Goal: Task Accomplishment & Management: Use online tool/utility

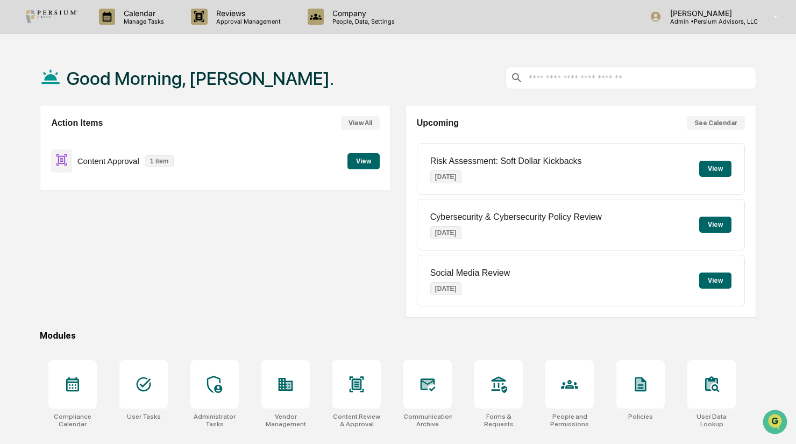
click at [360, 167] on button "View" at bounding box center [364, 161] width 32 height 16
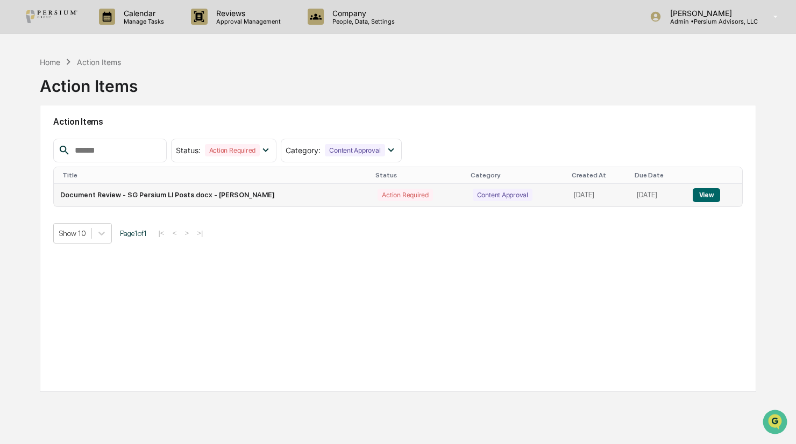
click at [705, 196] on button "View" at bounding box center [706, 195] width 27 height 14
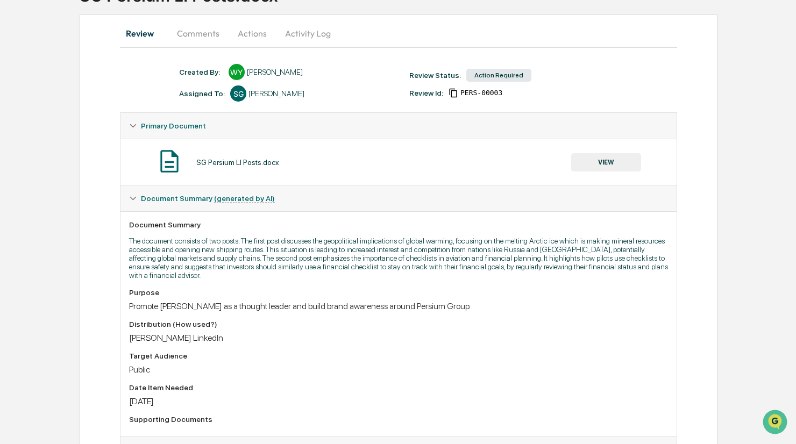
scroll to position [108, 0]
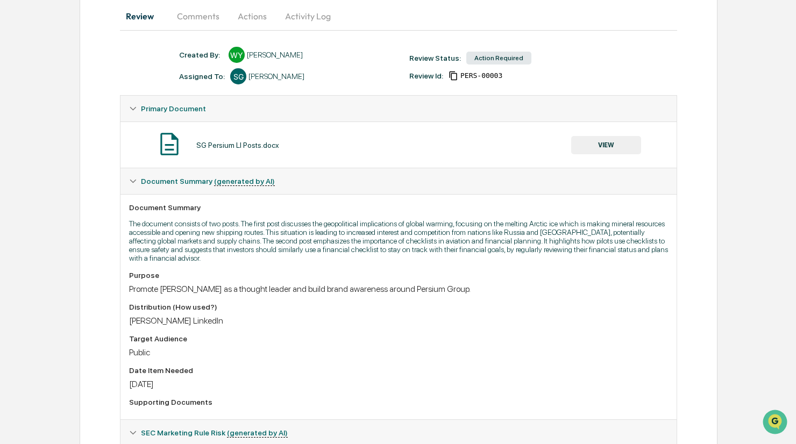
click at [633, 148] on button "VIEW" at bounding box center [606, 145] width 70 height 18
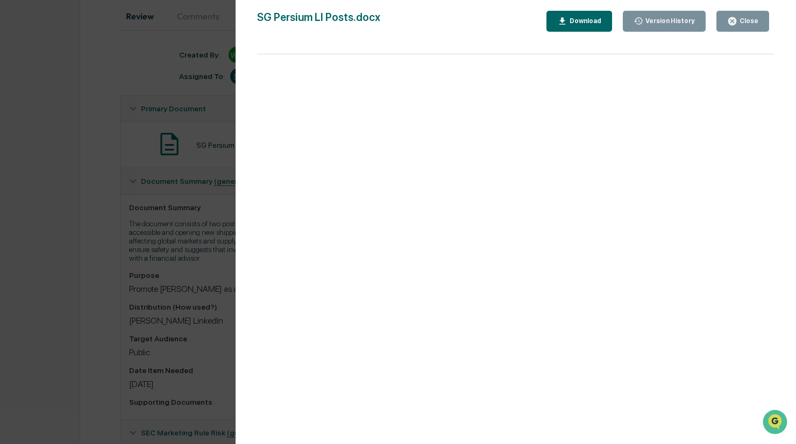
click at [723, 15] on button "Close" at bounding box center [743, 21] width 53 height 21
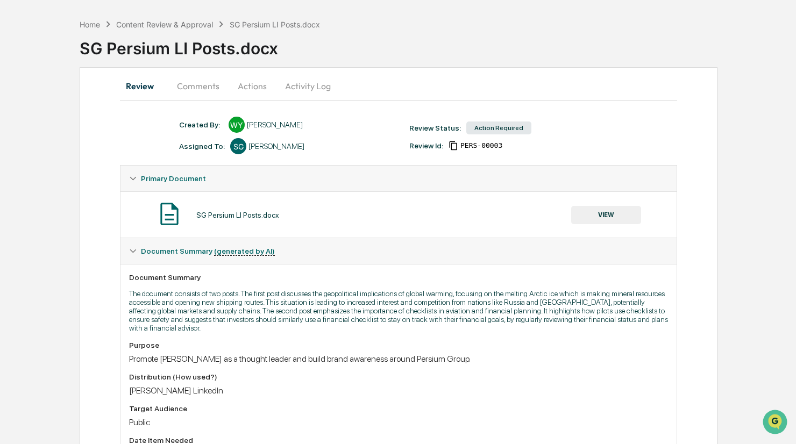
scroll to position [24, 0]
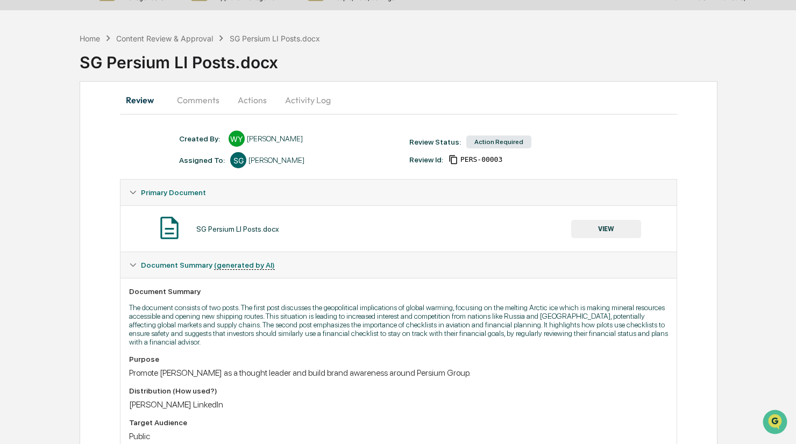
click at [250, 102] on button "Actions" at bounding box center [252, 100] width 48 height 26
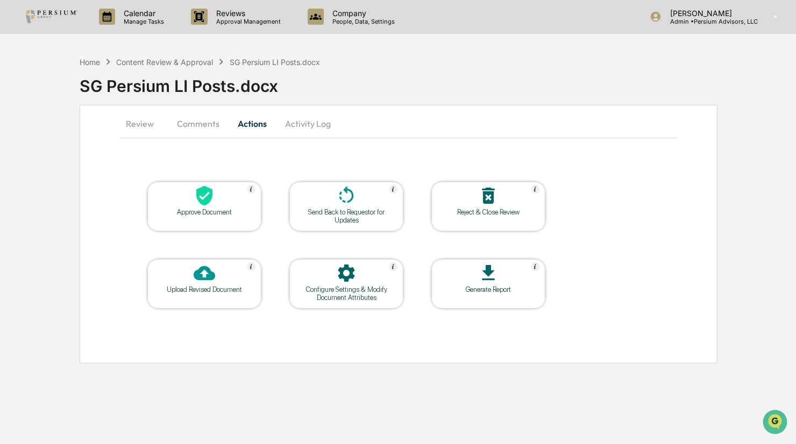
scroll to position [0, 0]
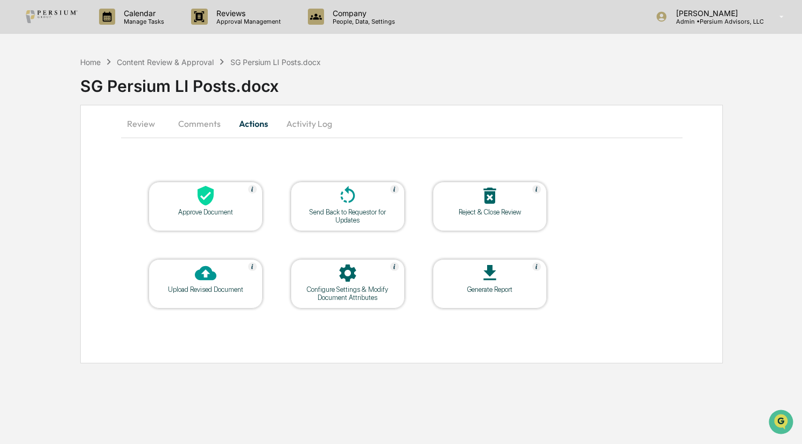
click at [210, 194] on icon at bounding box center [205, 196] width 16 height 20
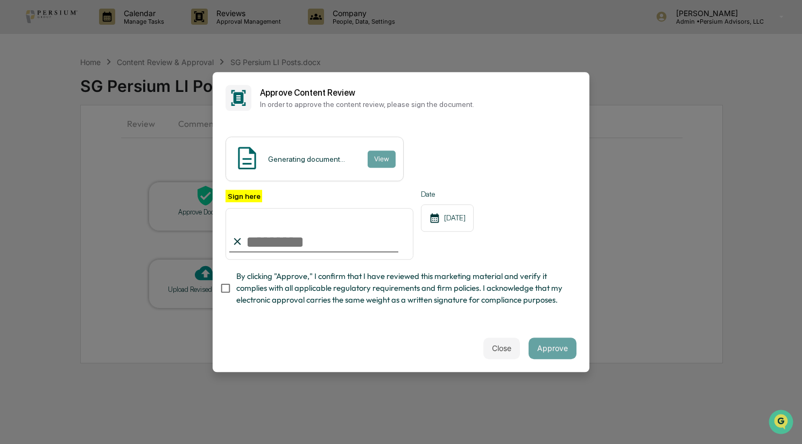
click at [272, 243] on input "Sign here" at bounding box center [319, 234] width 188 height 52
type input "**********"
click at [384, 157] on button "View" at bounding box center [381, 159] width 28 height 17
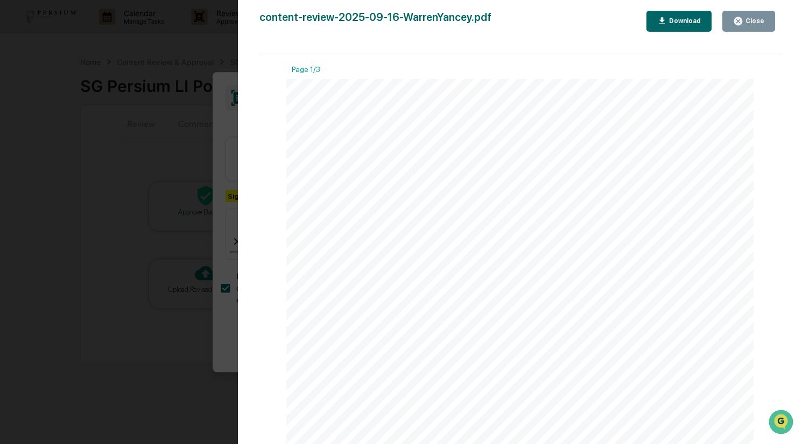
click at [744, 15] on button "Close" at bounding box center [748, 21] width 53 height 21
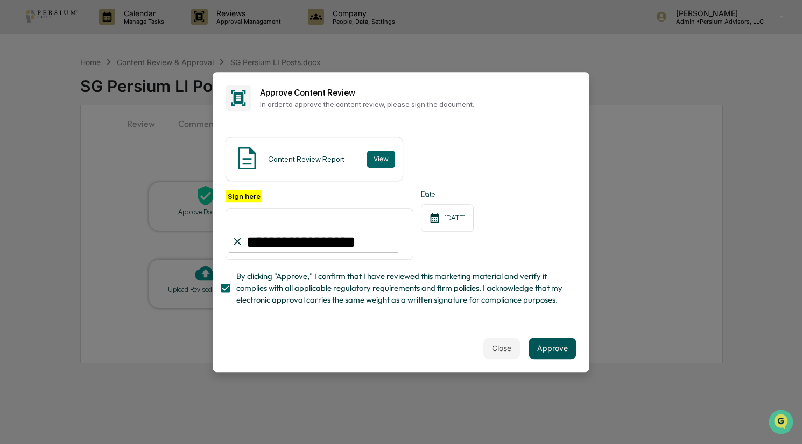
click at [553, 353] on button "Approve" at bounding box center [552, 349] width 48 height 22
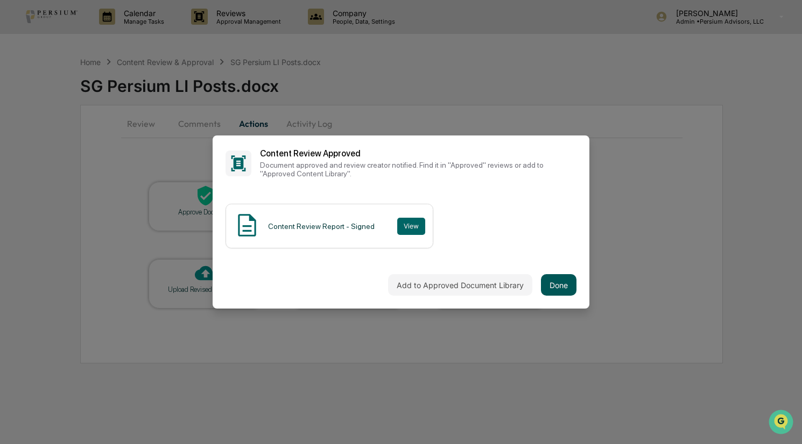
click at [550, 291] on button "Done" at bounding box center [559, 285] width 36 height 22
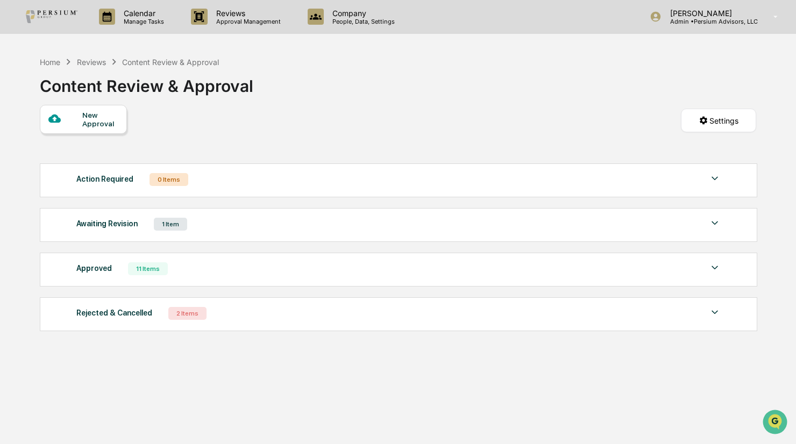
click at [58, 349] on div "Home Reviews Content Review & Approval Content Review & Approval New Approval S…" at bounding box center [398, 273] width 749 height 444
